Goal: Transaction & Acquisition: Purchase product/service

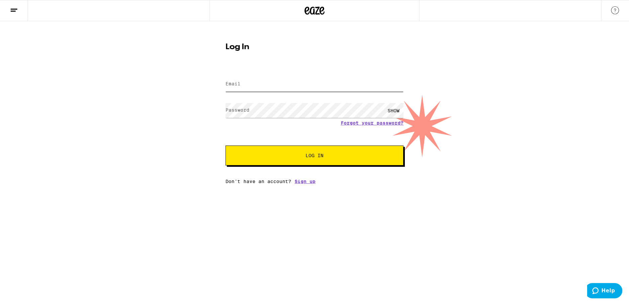
type input "[EMAIL_ADDRESS][DOMAIN_NAME]"
click at [283, 158] on span "Log In" at bounding box center [314, 155] width 124 height 5
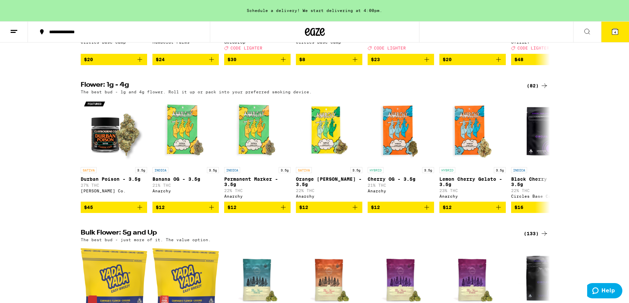
scroll to position [345, 0]
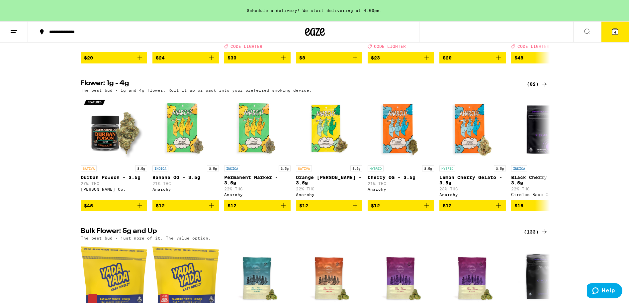
click at [406, 154] on img "Open page for Cherry OG - 3.5g from Anarchy" at bounding box center [401, 129] width 66 height 66
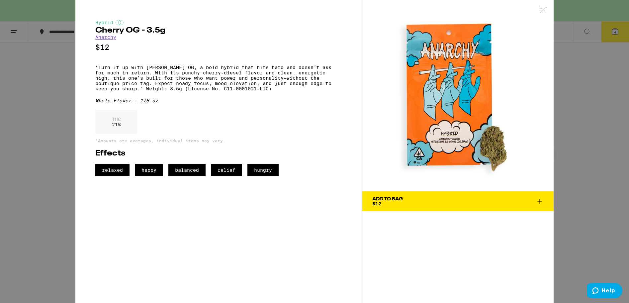
click at [545, 9] on icon at bounding box center [543, 10] width 7 height 6
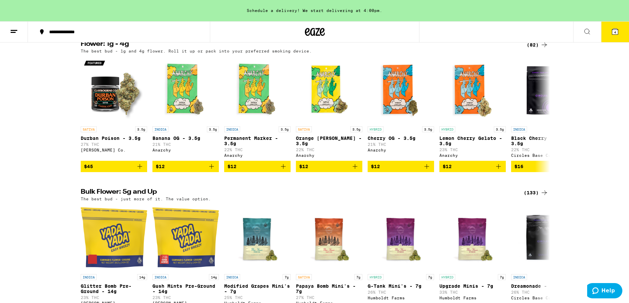
scroll to position [384, 0]
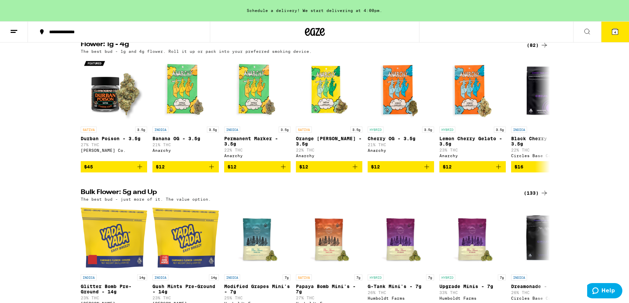
click at [533, 49] on div "(82)" at bounding box center [538, 45] width 22 height 8
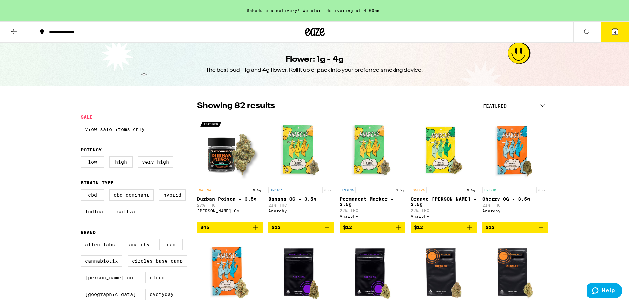
click at [515, 111] on div "Featured" at bounding box center [513, 106] width 70 height 16
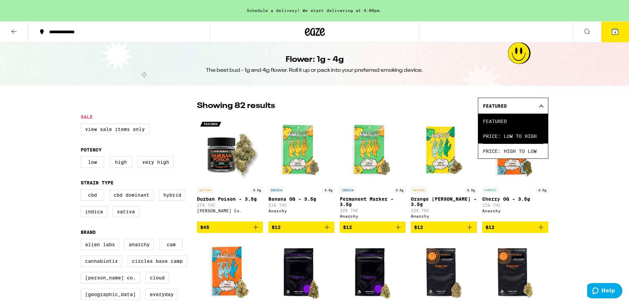
click at [506, 137] on span "Price: Low to High" at bounding box center [513, 135] width 60 height 15
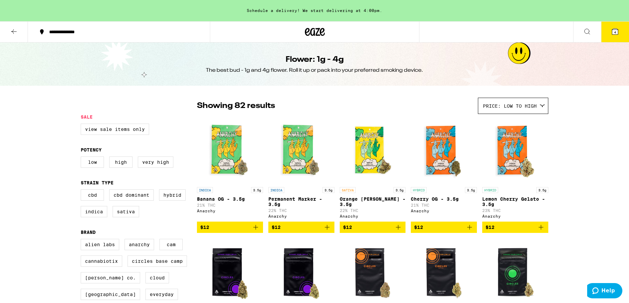
click at [152, 170] on div "Low High Very High" at bounding box center [139, 164] width 116 height 17
click at [154, 165] on label "Very High" at bounding box center [156, 161] width 36 height 11
click at [82, 158] on input "Very High" at bounding box center [82, 157] width 0 height 0
checkbox input "true"
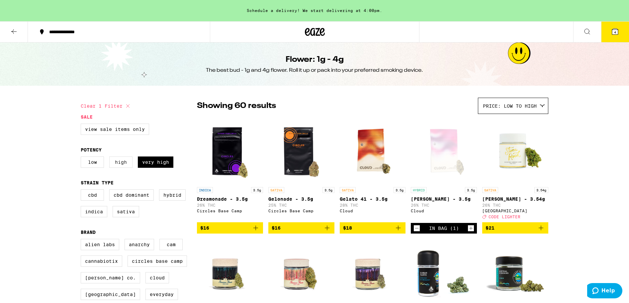
click at [117, 166] on label "High" at bounding box center [120, 161] width 23 height 11
click at [82, 158] on input "High" at bounding box center [82, 157] width 0 height 0
checkbox input "true"
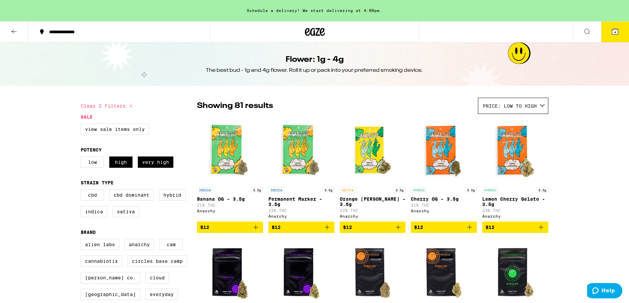
scroll to position [13, 0]
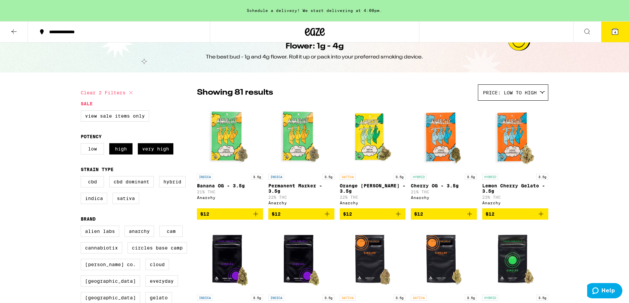
click at [615, 32] on span "4" at bounding box center [615, 32] width 2 height 4
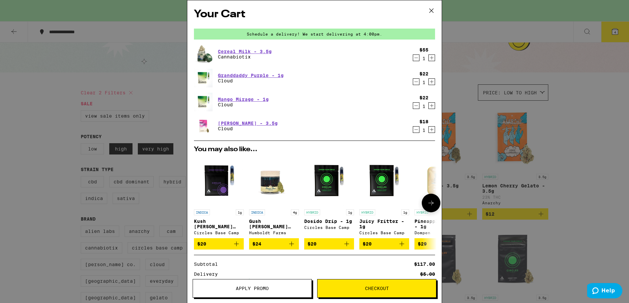
click at [281, 288] on span "Apply Promo" at bounding box center [252, 288] width 119 height 5
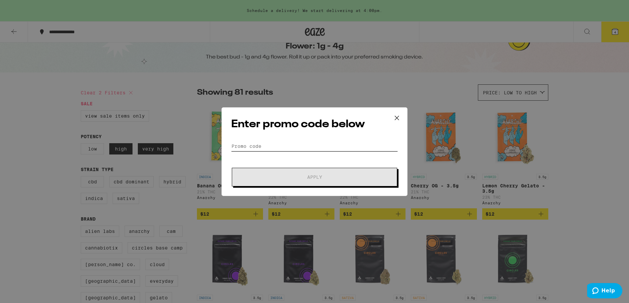
click at [300, 144] on input "Promo Code" at bounding box center [314, 146] width 167 height 10
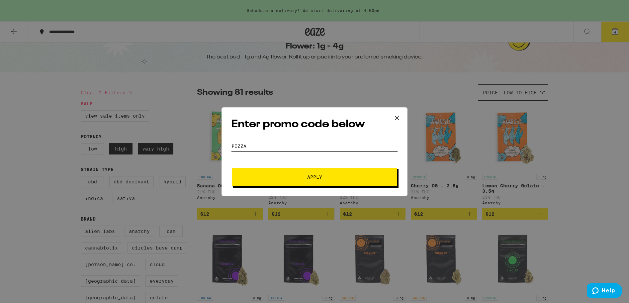
type input "PIZZA"
click at [304, 185] on button "Apply" at bounding box center [314, 177] width 165 height 19
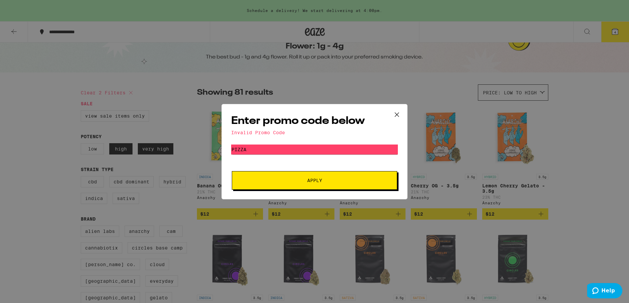
click at [398, 114] on icon at bounding box center [397, 115] width 10 height 10
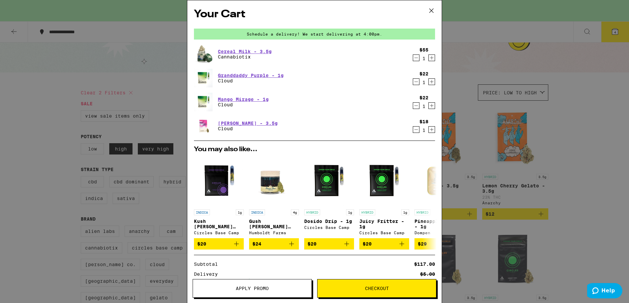
click at [430, 10] on icon at bounding box center [431, 11] width 10 height 10
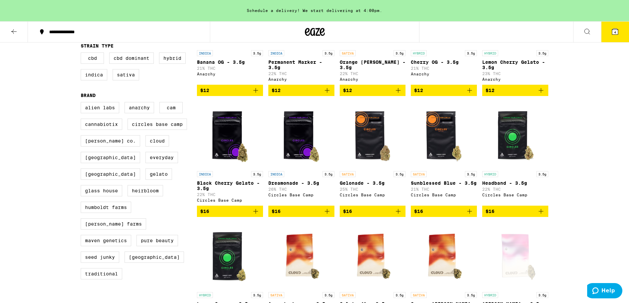
scroll to position [140, 0]
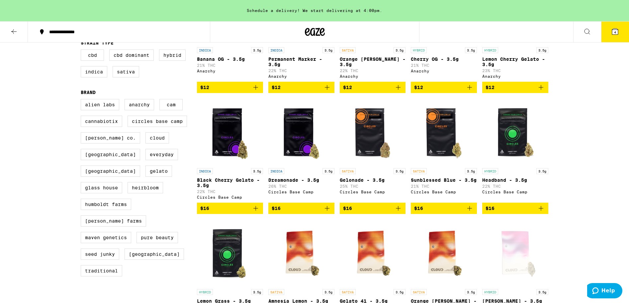
click at [294, 144] on img "Open page for Dreamonade - 3.5g from Circles Base Camp" at bounding box center [301, 131] width 66 height 66
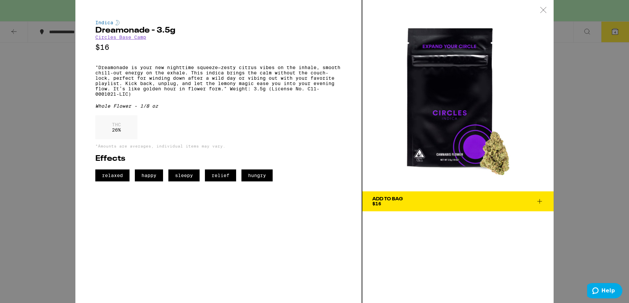
click at [428, 201] on span "Add To Bag $16" at bounding box center [457, 201] width 171 height 9
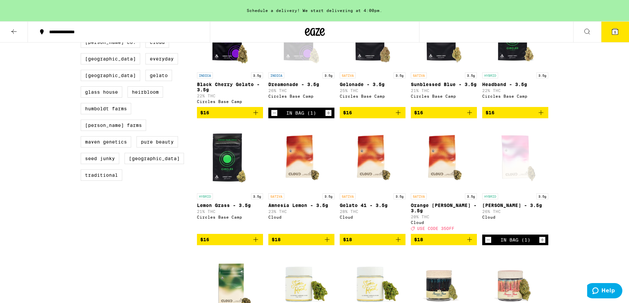
scroll to position [236, 0]
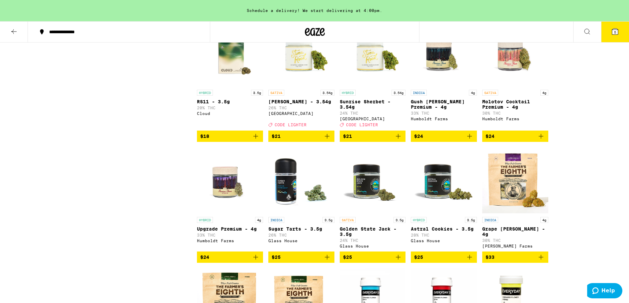
scroll to position [466, 0]
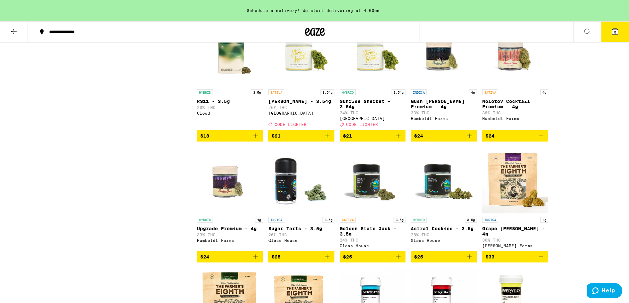
click at [515, 209] on img "Open page for Grape Runtz - 4g from Lowell Farms" at bounding box center [515, 180] width 66 height 66
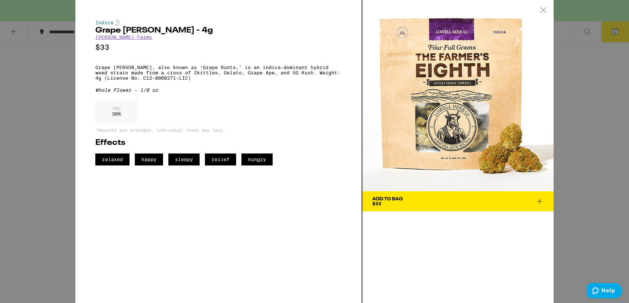
click at [447, 199] on span "Add To Bag $33" at bounding box center [457, 201] width 171 height 9
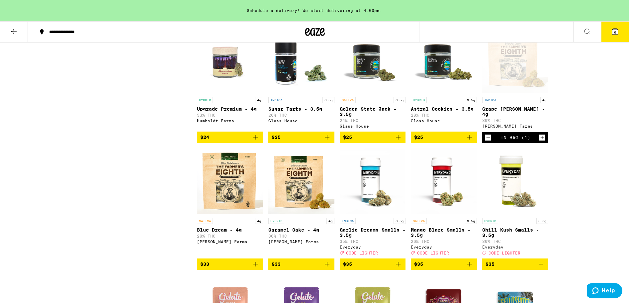
scroll to position [599, 0]
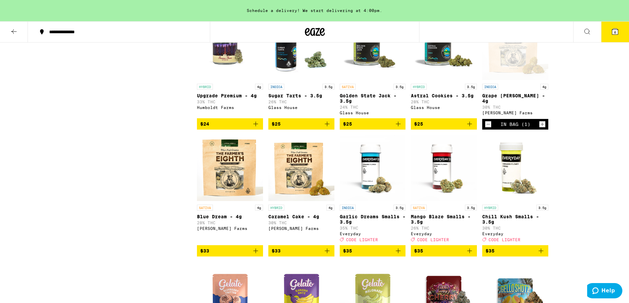
click at [296, 182] on img "Open page for Caramel Cake - 4g from Lowell Farms" at bounding box center [301, 168] width 66 height 66
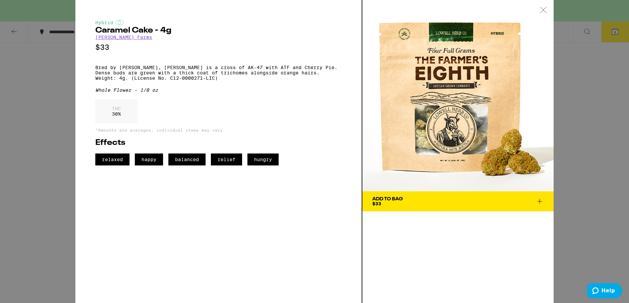
click at [407, 200] on span "Add To Bag $33" at bounding box center [457, 201] width 171 height 9
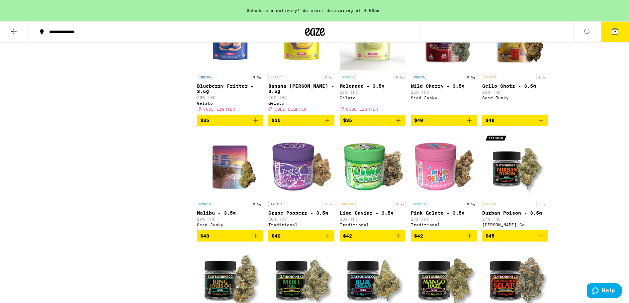
scroll to position [861, 0]
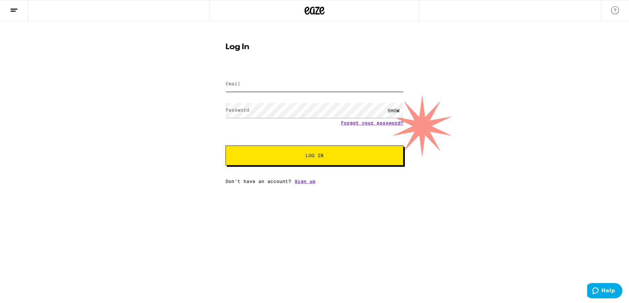
type input "[EMAIL_ADDRESS][DOMAIN_NAME]"
click at [307, 159] on button "Log In" at bounding box center [314, 155] width 178 height 20
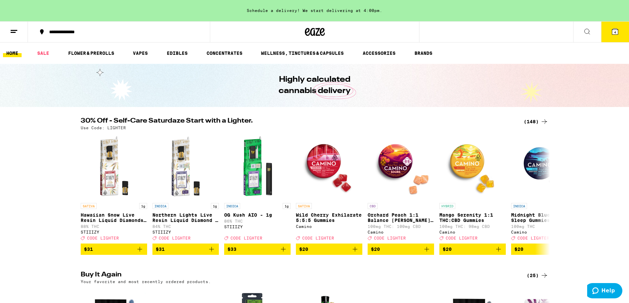
click at [45, 41] on button "**********" at bounding box center [119, 32] width 182 height 20
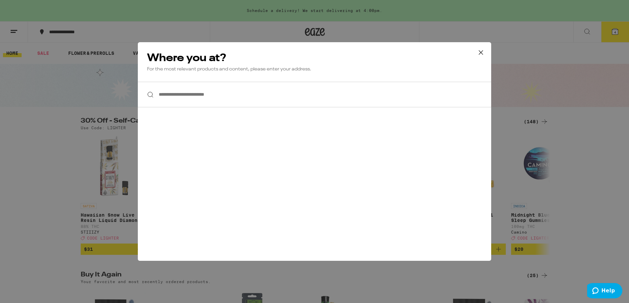
click at [198, 91] on input "**********" at bounding box center [314, 95] width 353 height 26
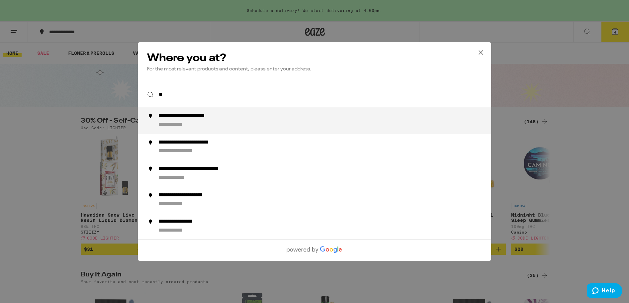
type input "**"
click at [316, 295] on div "**********" at bounding box center [314, 151] width 629 height 303
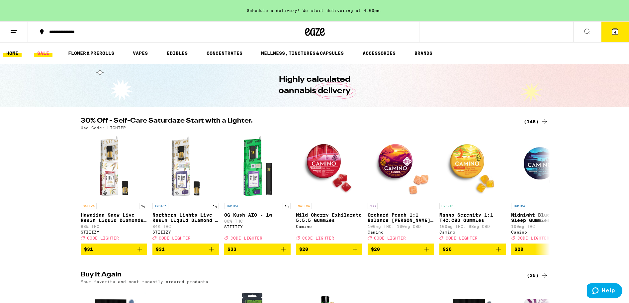
click at [43, 54] on link "SALE" at bounding box center [43, 53] width 19 height 8
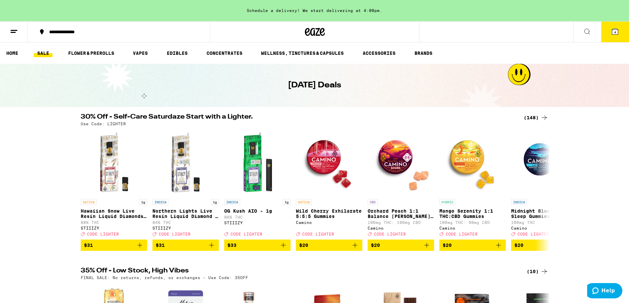
click at [575, 186] on div "30% Off - Self-Care Saturdaze Start with a Lighter. (148) Use Code: LIGHTER SAT…" at bounding box center [314, 182] width 629 height 137
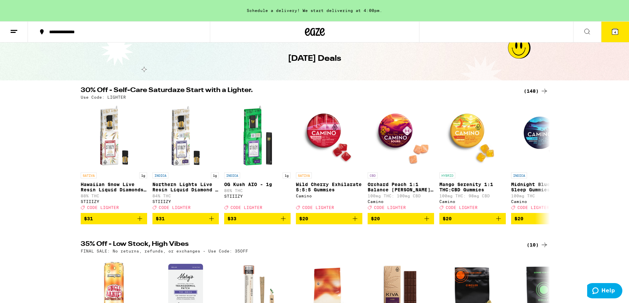
scroll to position [27, 0]
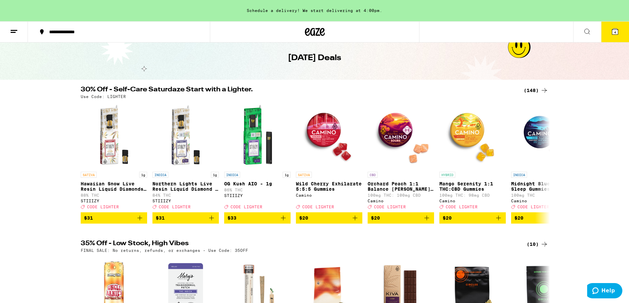
click at [536, 93] on div "(148)" at bounding box center [536, 90] width 25 height 8
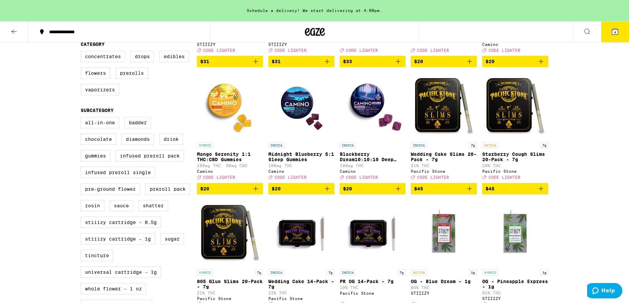
scroll to position [169, 0]
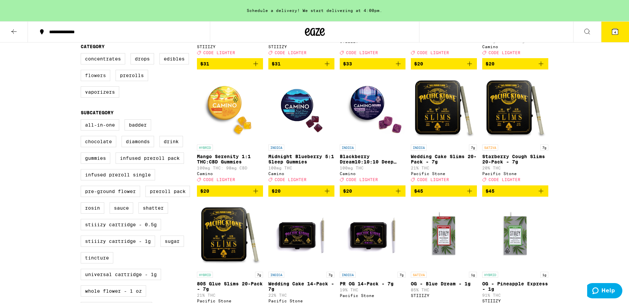
click at [92, 81] on label "Flowers" at bounding box center [96, 75] width 30 height 11
click at [82, 54] on input "Flowers" at bounding box center [82, 54] width 0 height 0
checkbox input "true"
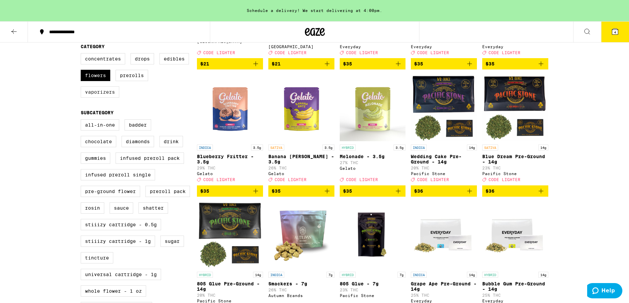
click at [93, 98] on label "Vaporizers" at bounding box center [100, 91] width 39 height 11
click at [82, 54] on input "Vaporizers" at bounding box center [82, 54] width 0 height 0
checkbox input "true"
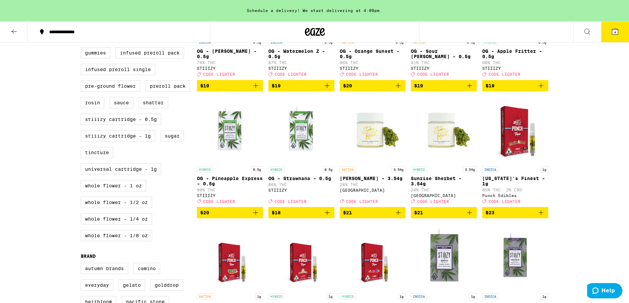
scroll to position [275, 0]
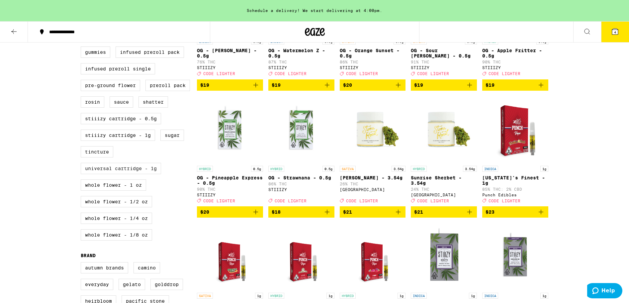
click at [141, 174] on label "Universal Cartridge - 1g" at bounding box center [121, 168] width 80 height 11
click at [82, 15] on input "Universal Cartridge - 1g" at bounding box center [82, 14] width 0 height 0
checkbox input "true"
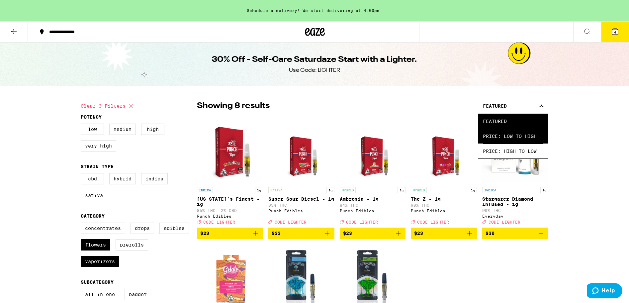
click at [504, 141] on span "Price: Low to High" at bounding box center [513, 135] width 60 height 15
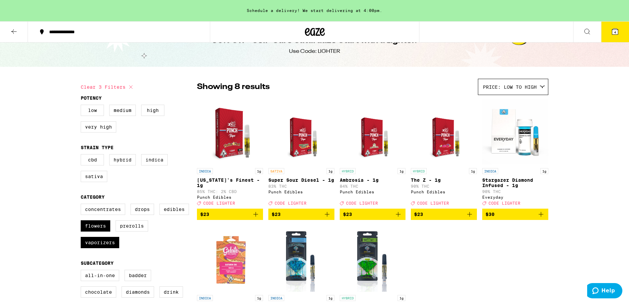
scroll to position [13, 0]
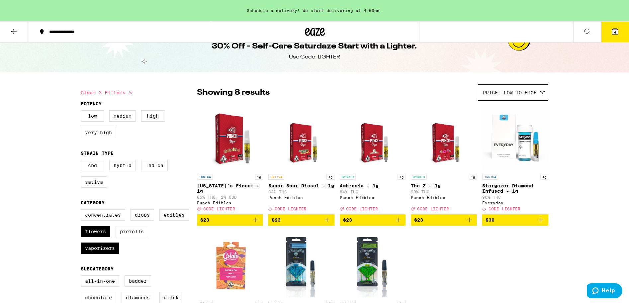
click at [446, 147] on img "Open page for The Z - 1g from Punch Edibles" at bounding box center [443, 137] width 51 height 66
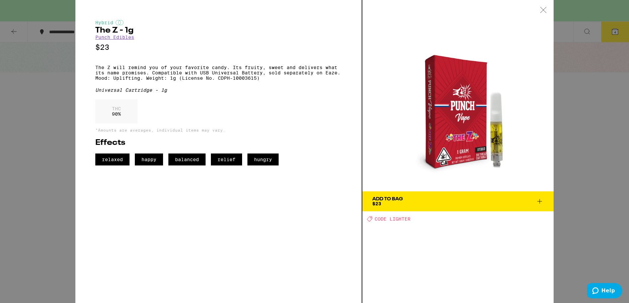
click at [403, 199] on div "Add To Bag" at bounding box center [387, 199] width 31 height 5
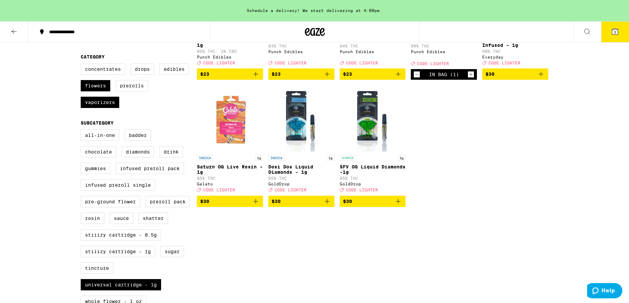
scroll to position [159, 0]
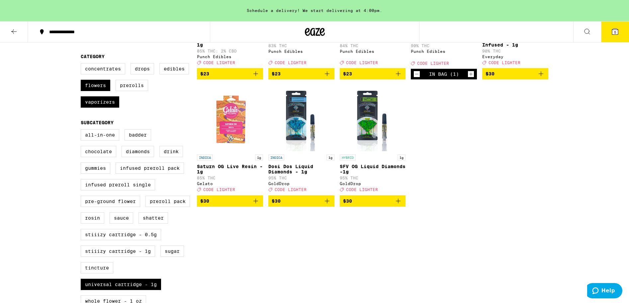
click at [298, 116] on img "Open page for Dosi Dos Liquid Diamonds - 1g from GoldDrop" at bounding box center [301, 118] width 63 height 66
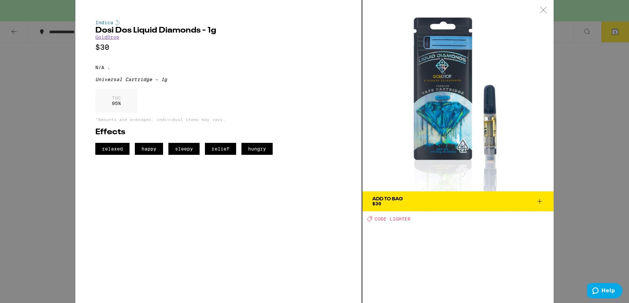
click at [400, 201] on div "Add To Bag $30" at bounding box center [387, 201] width 31 height 9
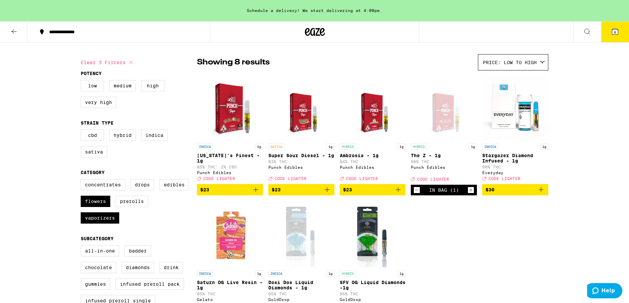
scroll to position [42, 0]
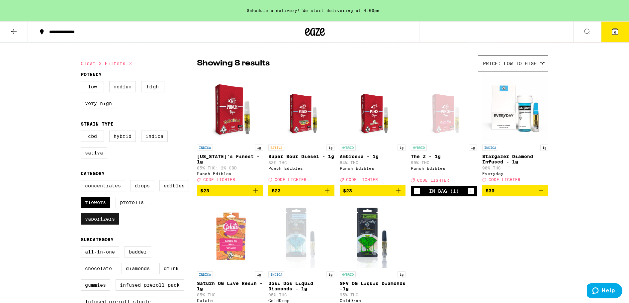
click at [100, 224] on label "Vaporizers" at bounding box center [100, 218] width 39 height 11
click at [82, 181] on input "Vaporizers" at bounding box center [82, 181] width 0 height 0
checkbox input "false"
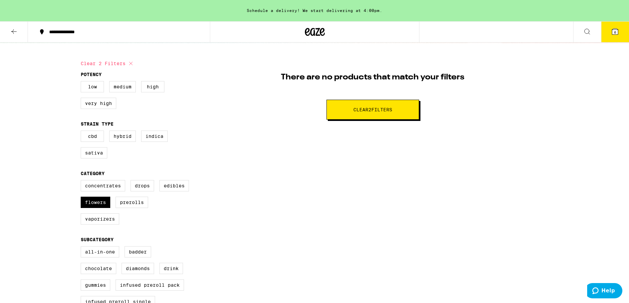
click at [363, 108] on span "Clear 2 filter s" at bounding box center [372, 109] width 39 height 5
checkbox input "false"
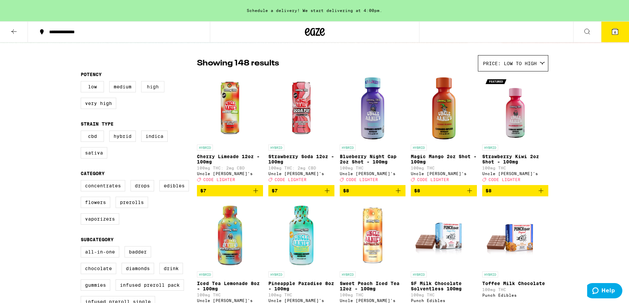
click at [145, 86] on label "High" at bounding box center [152, 86] width 23 height 11
click at [82, 82] on input "High" at bounding box center [82, 82] width 0 height 0
checkbox input "true"
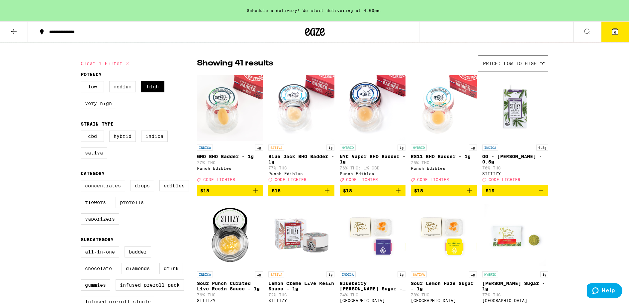
click at [103, 106] on label "Very High" at bounding box center [99, 103] width 36 height 11
click at [82, 82] on input "Very High" at bounding box center [82, 82] width 0 height 0
checkbox input "true"
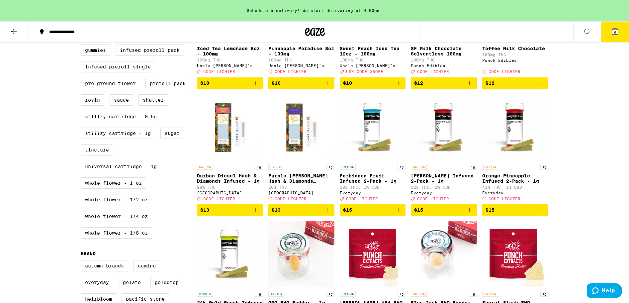
scroll to position [280, 0]
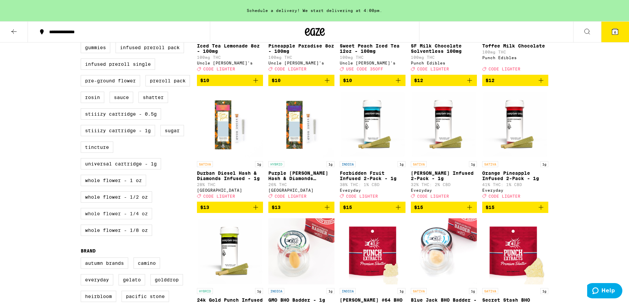
click at [100, 219] on label "Whole Flower - 1/4 oz" at bounding box center [116, 213] width 71 height 11
click at [82, 10] on input "Whole Flower - 1/4 oz" at bounding box center [82, 10] width 0 height 0
checkbox input "true"
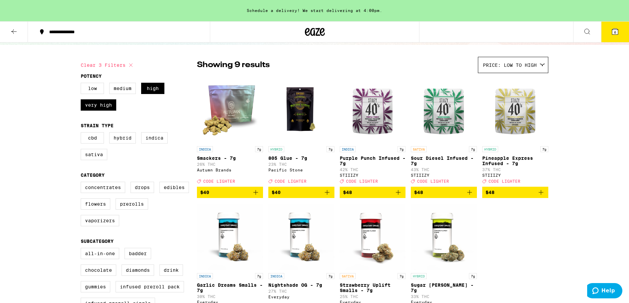
scroll to position [41, 0]
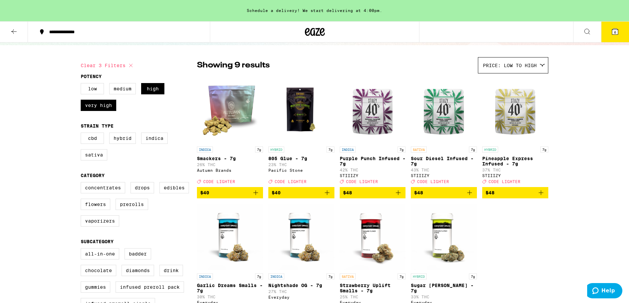
click at [227, 107] on img "Open page for Smackers - 7g from Autumn Brands" at bounding box center [230, 110] width 66 height 66
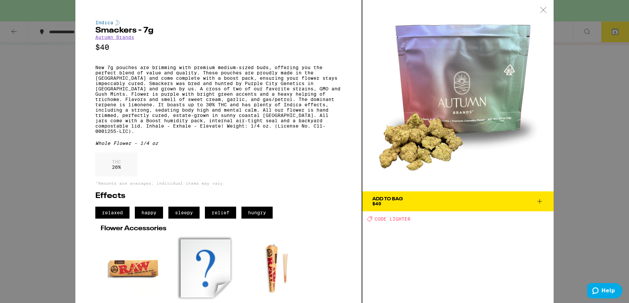
click at [495, 205] on span "Add To Bag $40" at bounding box center [457, 201] width 171 height 9
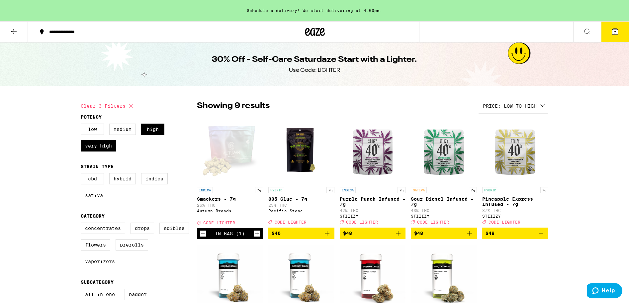
scroll to position [0, 0]
click at [613, 32] on icon at bounding box center [615, 32] width 6 height 6
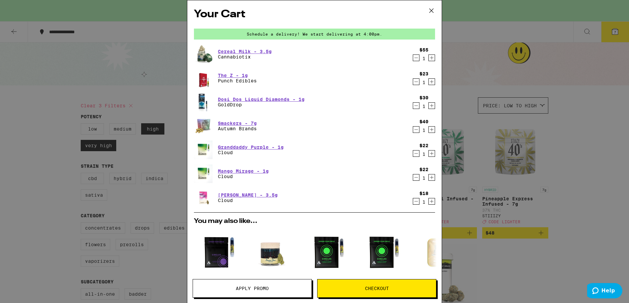
click at [416, 57] on icon "Decrement" at bounding box center [416, 58] width 6 height 8
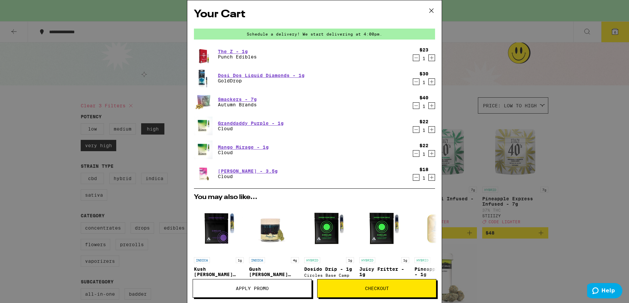
click at [416, 176] on icon "Decrement" at bounding box center [416, 177] width 6 height 8
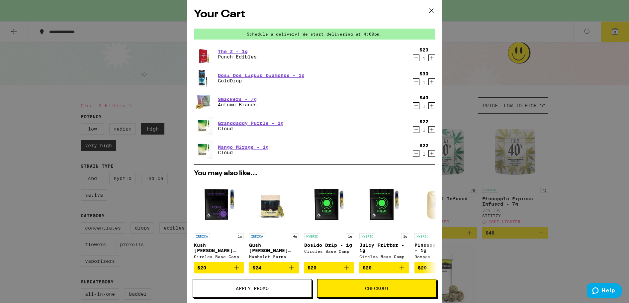
click at [416, 152] on icon "Decrement" at bounding box center [416, 153] width 6 height 8
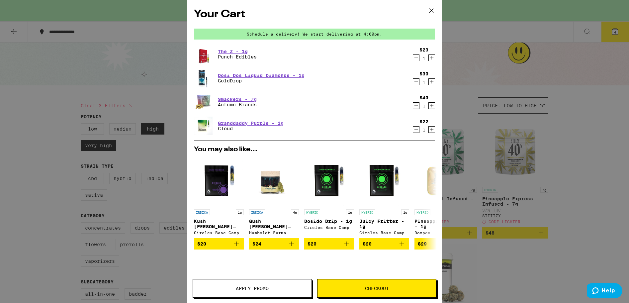
click at [414, 130] on icon "Decrement" at bounding box center [416, 129] width 6 height 8
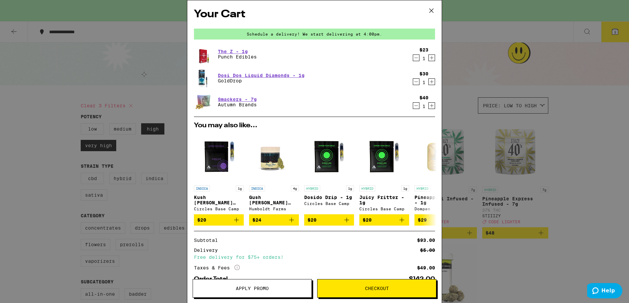
click at [414, 130] on div "You may also like... INDICA 1g Kush Berry Bliss - 1g Circles Base Camp $20 INDI…" at bounding box center [315, 173] width 252 height 103
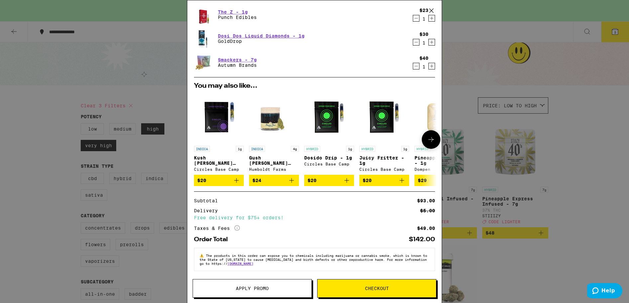
scroll to position [43, 0]
click at [258, 292] on button "Apply Promo" at bounding box center [252, 288] width 119 height 19
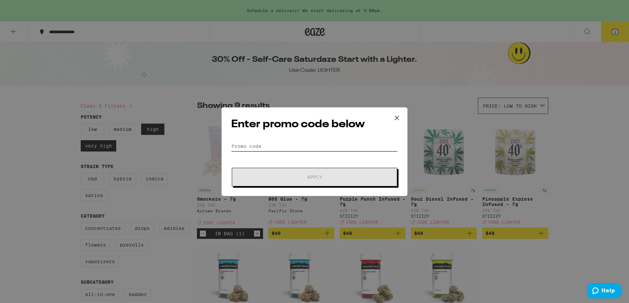
click at [361, 146] on input "Promo Code" at bounding box center [314, 146] width 167 height 10
click at [339, 147] on input "Promo Code" at bounding box center [314, 146] width 167 height 10
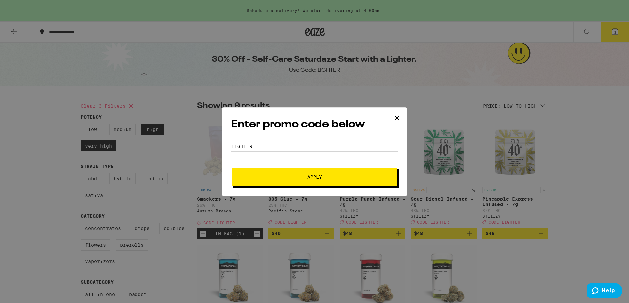
type input "LIGHTER"
click at [343, 177] on span "Apply" at bounding box center [315, 177] width 120 height 5
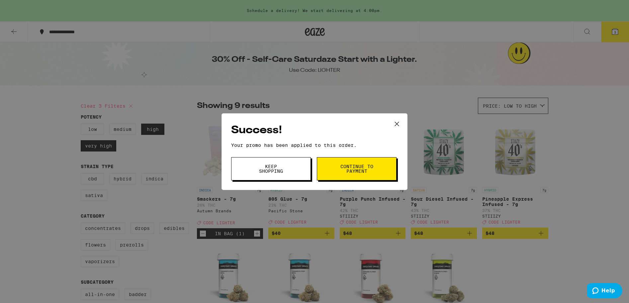
click at [367, 171] on span "Continue to payment" at bounding box center [357, 168] width 34 height 9
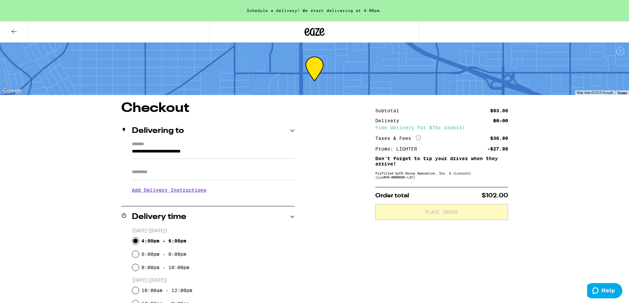
click at [133, 242] on input "4:00pm - 6:00pm" at bounding box center [135, 240] width 7 height 7
radio input "true"
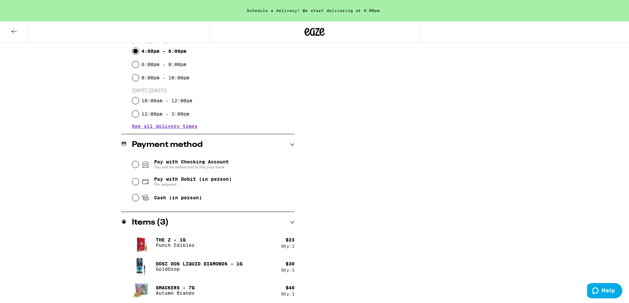
scroll to position [192, 0]
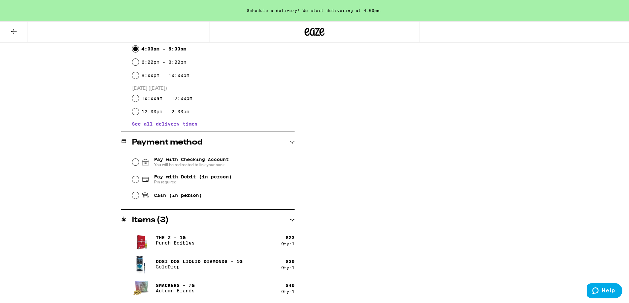
click at [143, 282] on img at bounding box center [141, 288] width 19 height 19
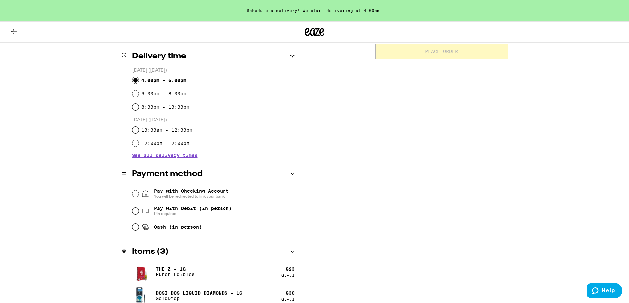
scroll to position [0, 0]
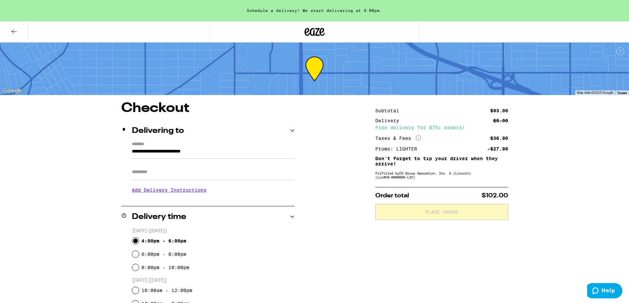
click at [14, 29] on icon at bounding box center [14, 32] width 8 height 8
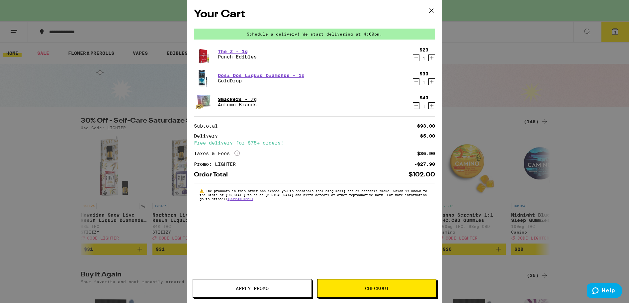
click at [234, 99] on link "Smackers - 7g" at bounding box center [237, 99] width 39 height 5
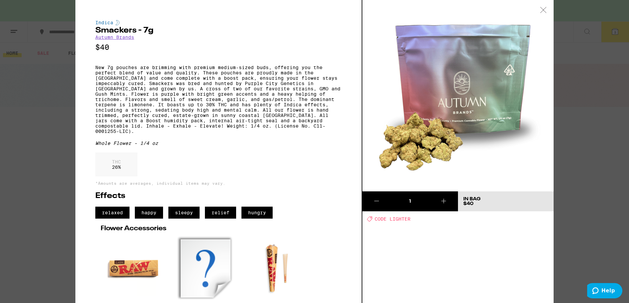
click at [544, 11] on icon at bounding box center [543, 10] width 7 height 6
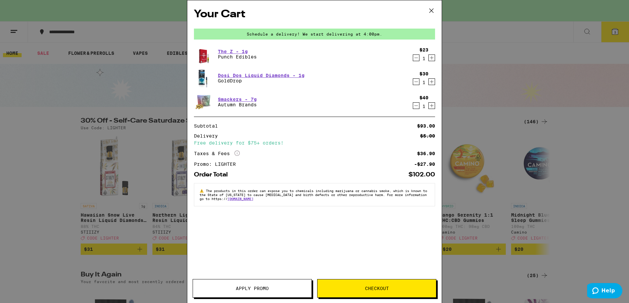
click at [371, 285] on button "Checkout" at bounding box center [376, 288] width 119 height 19
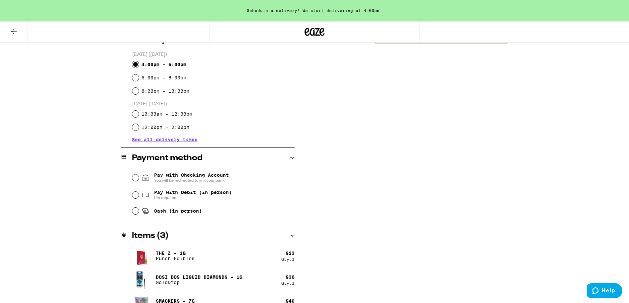
scroll to position [184, 0]
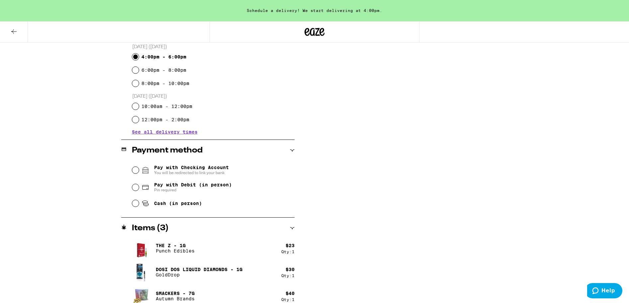
click at [133, 193] on div "Pay with Debit (in person) Pin required" at bounding box center [213, 187] width 162 height 17
click at [138, 188] on input "Pay with Debit (in person) Pin required" at bounding box center [135, 187] width 7 height 7
radio input "true"
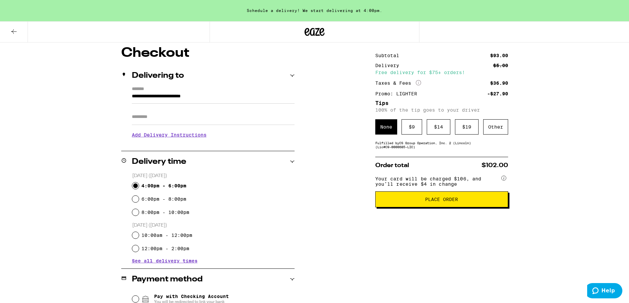
scroll to position [52, 0]
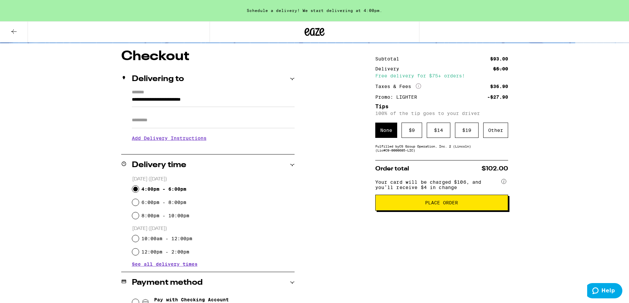
click at [427, 205] on span "Place Order" at bounding box center [441, 202] width 33 height 5
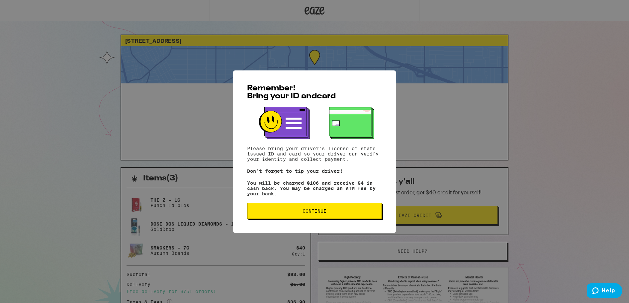
click at [339, 217] on button "Continue" at bounding box center [314, 211] width 135 height 16
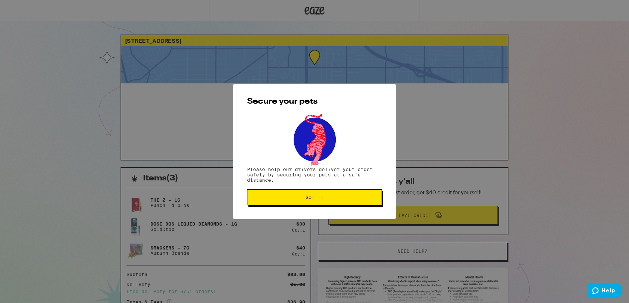
click at [327, 196] on span "Got it" at bounding box center [314, 197] width 123 height 5
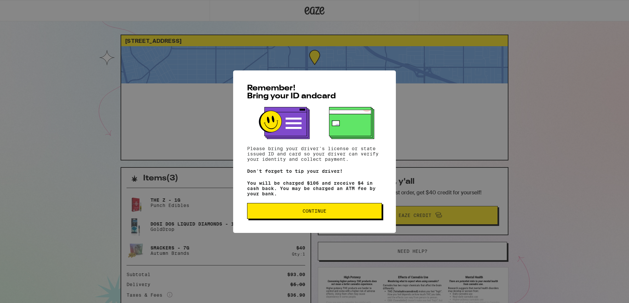
click at [271, 219] on button "Continue" at bounding box center [314, 211] width 135 height 16
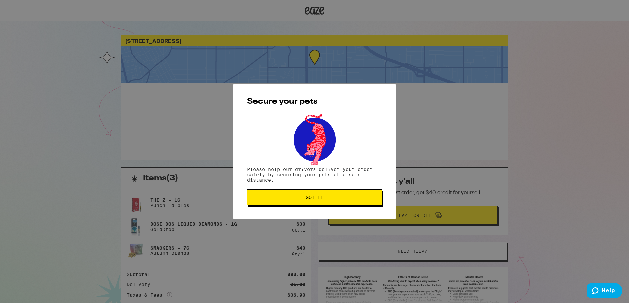
click at [286, 205] on button "Got it" at bounding box center [314, 197] width 135 height 16
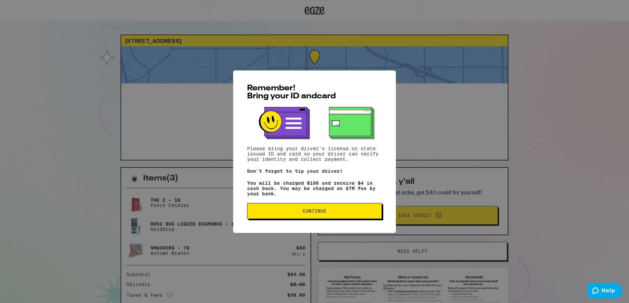
click at [320, 213] on span "Continue" at bounding box center [314, 210] width 24 height 5
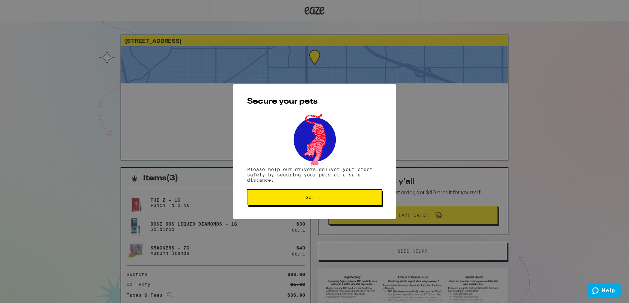
click at [316, 202] on button "Got it" at bounding box center [314, 197] width 135 height 16
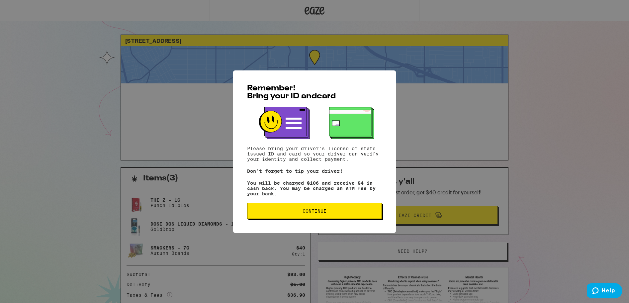
click at [294, 213] on span "Continue" at bounding box center [314, 210] width 123 height 5
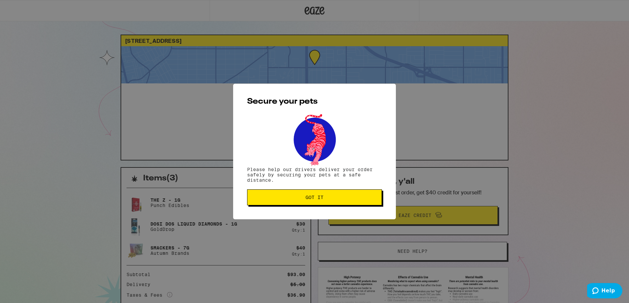
click at [311, 200] on span "Got it" at bounding box center [314, 197] width 18 height 5
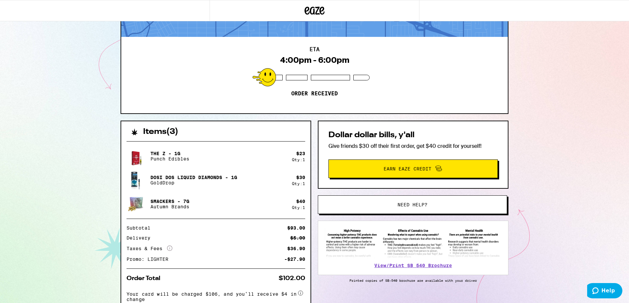
scroll to position [49, 0]
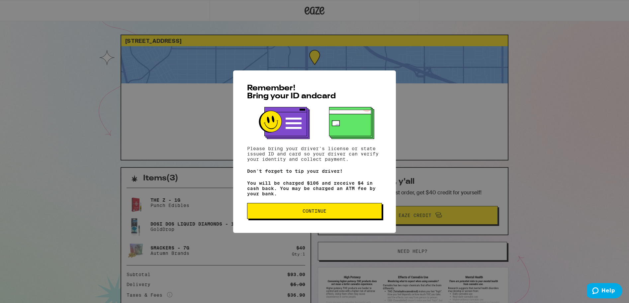
click at [326, 209] on button "Continue" at bounding box center [314, 211] width 135 height 16
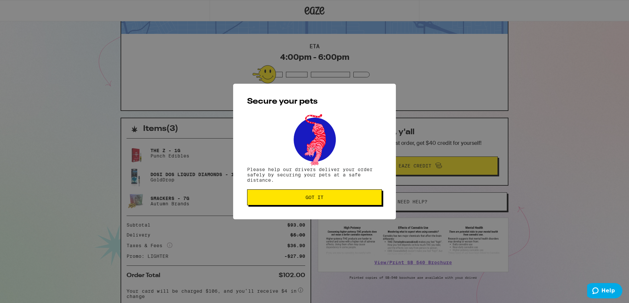
click at [326, 209] on div "Secure your pets Please help our drivers deliver your order safely by securing …" at bounding box center [314, 151] width 163 height 135
click at [326, 198] on span "Got it" at bounding box center [314, 197] width 123 height 5
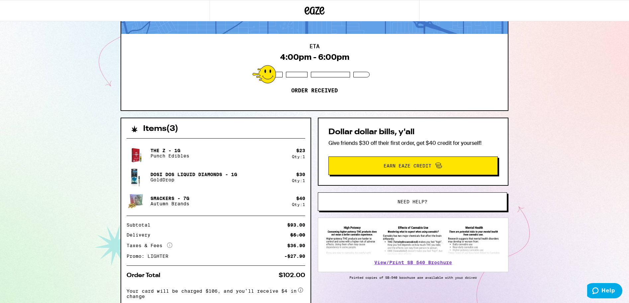
scroll to position [0, 0]
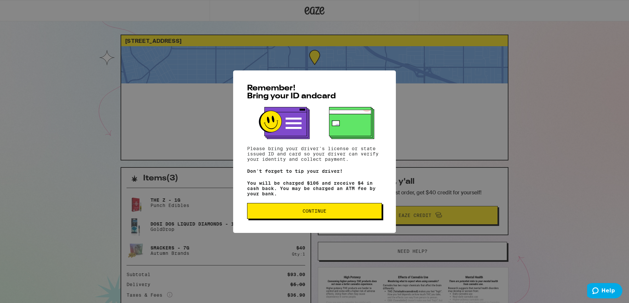
scroll to position [49, 0]
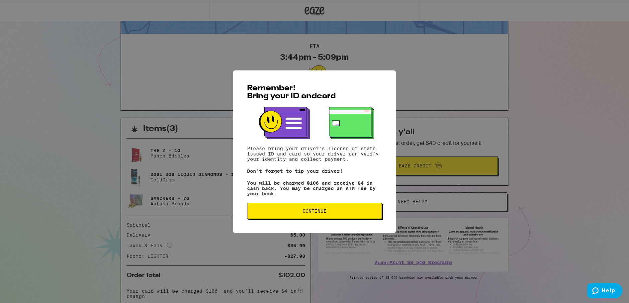
click at [328, 211] on span "Continue" at bounding box center [314, 210] width 123 height 5
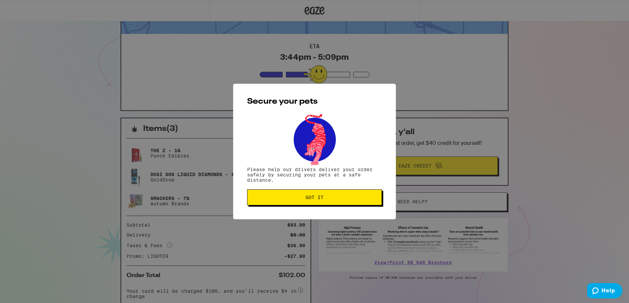
scroll to position [0, 0]
click at [325, 199] on span "Got it" at bounding box center [314, 197] width 123 height 5
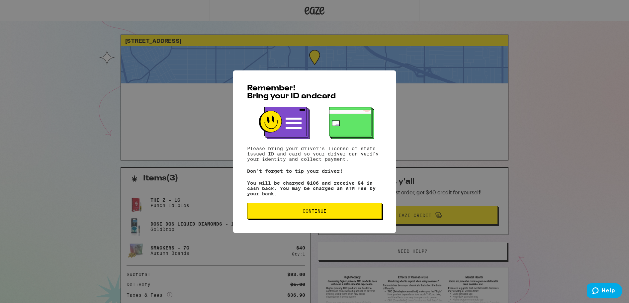
scroll to position [49, 0]
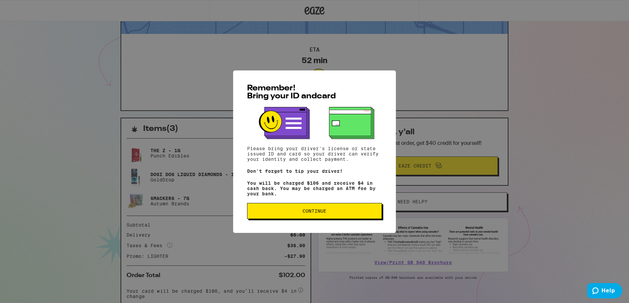
click at [311, 213] on span "Continue" at bounding box center [314, 210] width 24 height 5
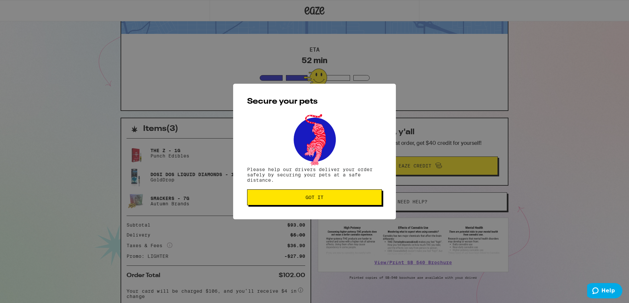
click at [312, 200] on span "Got it" at bounding box center [314, 197] width 18 height 5
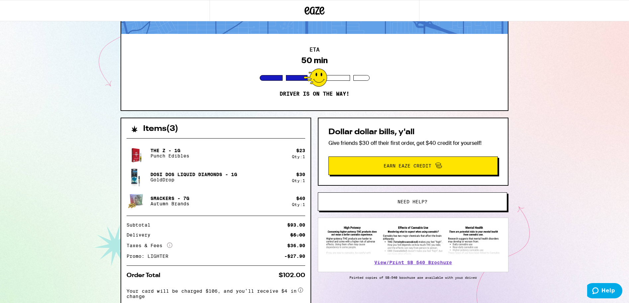
click at [312, 200] on div "Items ( 3 ) The Z - 1g Punch Edibles $ 23 Qty: 1 Dosi Dos Liquid Diamonds - 1g …" at bounding box center [315, 229] width 388 height 223
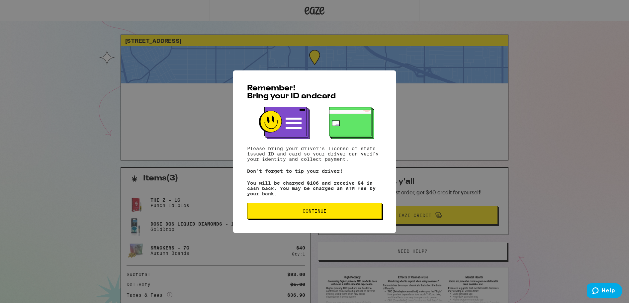
click at [0, 0] on span "Continue" at bounding box center [0, 0] width 0 height 0
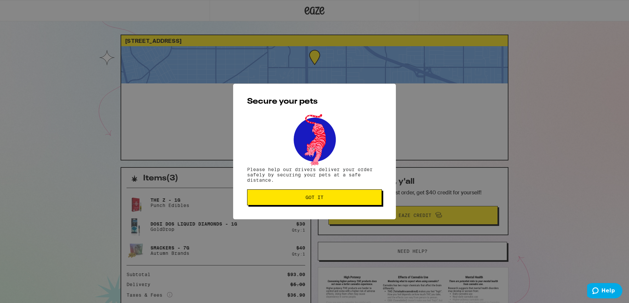
click at [321, 199] on span "Got it" at bounding box center [314, 197] width 18 height 5
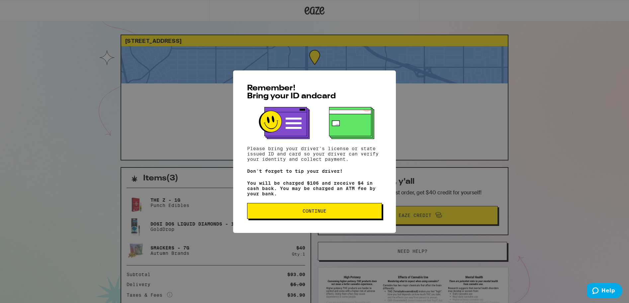
click at [358, 216] on button "Continue" at bounding box center [314, 211] width 135 height 16
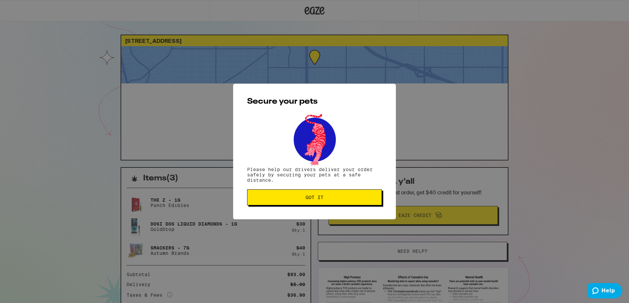
click at [345, 193] on button "Got it" at bounding box center [314, 197] width 135 height 16
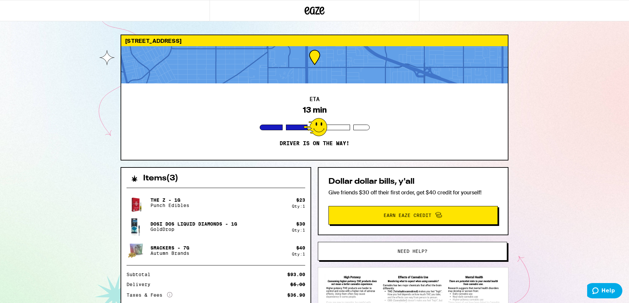
click at [345, 193] on p "Give friends $30 off their first order, get $40 credit for yourself!" at bounding box center [412, 192] width 169 height 7
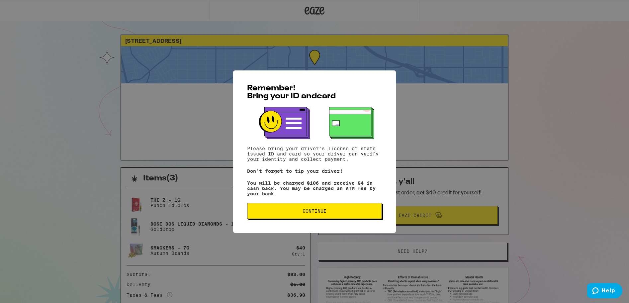
click at [318, 210] on span "Continue" at bounding box center [314, 210] width 24 height 5
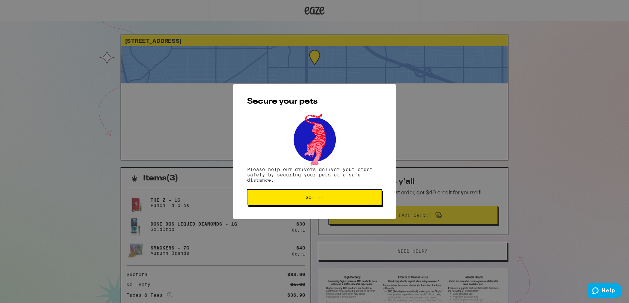
click at [318, 197] on span "Got it" at bounding box center [314, 197] width 18 height 5
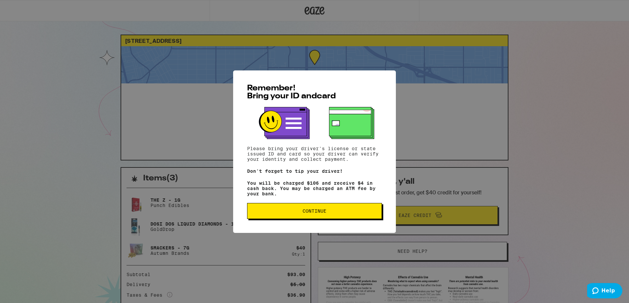
click at [320, 216] on button "Continue" at bounding box center [314, 211] width 135 height 16
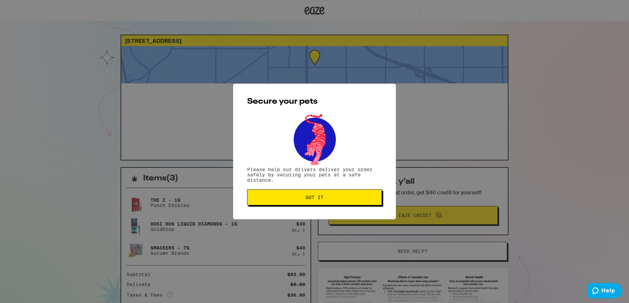
click at [305, 196] on span "Got it" at bounding box center [314, 197] width 123 height 5
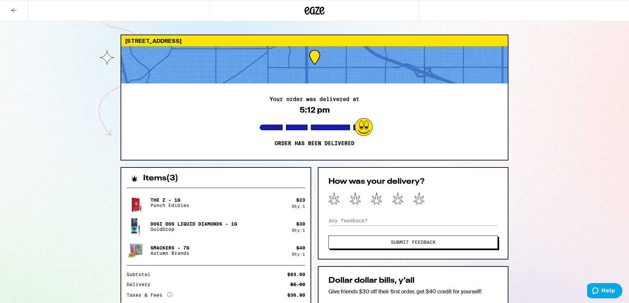
click at [77, 105] on div "4315 W 182nd St Torrance 90504 Your order was delivered at 5:12 pm Order has be…" at bounding box center [314, 230] width 629 height 461
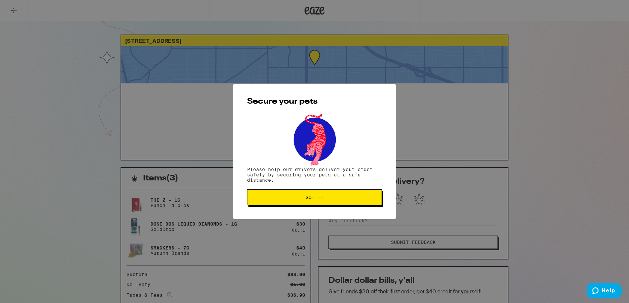
click at [287, 198] on span "Got it" at bounding box center [314, 197] width 123 height 5
